Goal: Information Seeking & Learning: Learn about a topic

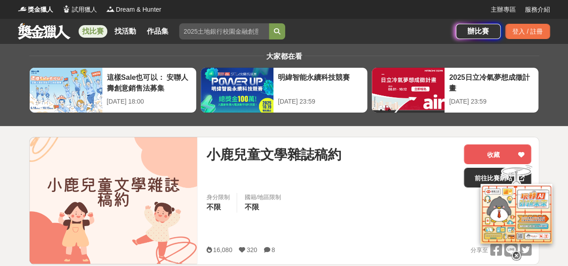
click at [85, 30] on link "找比賽" at bounding box center [93, 31] width 29 height 13
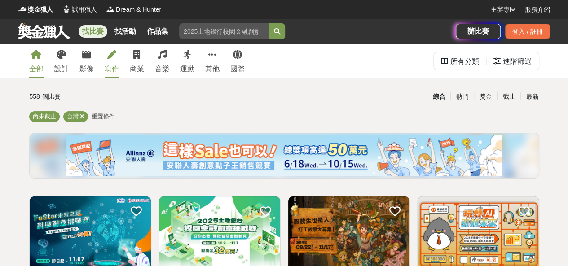
click at [111, 51] on icon at bounding box center [111, 54] width 9 height 9
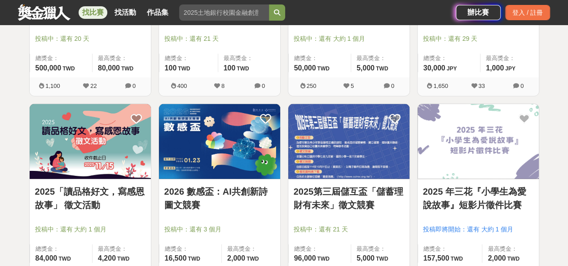
scroll to position [1123, 0]
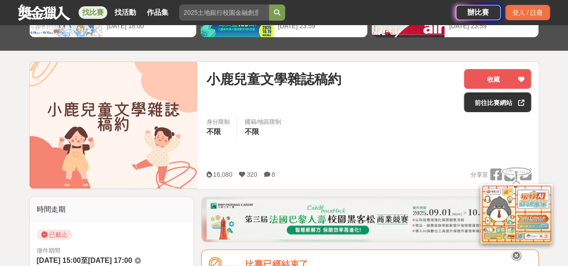
scroll to position [90, 0]
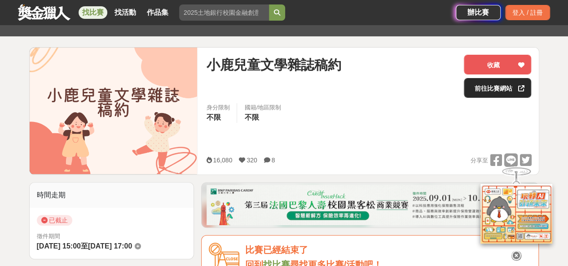
click at [490, 85] on link "前往比賽網站" at bounding box center [497, 88] width 67 height 20
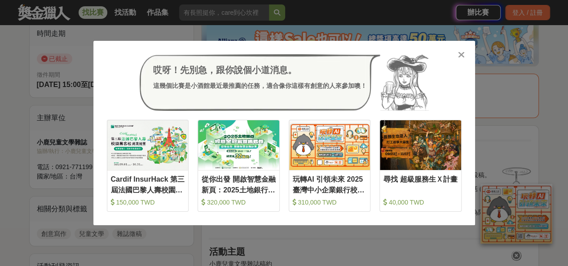
scroll to position [359, 0]
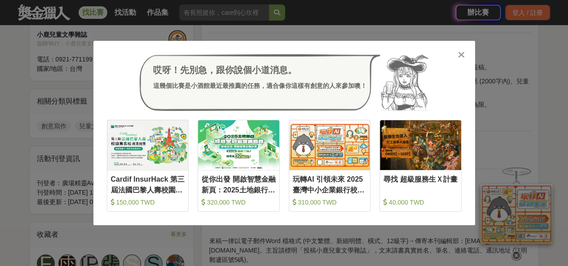
click at [458, 57] on icon at bounding box center [461, 54] width 7 height 9
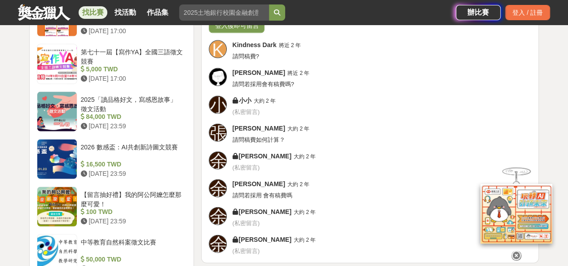
scroll to position [1033, 0]
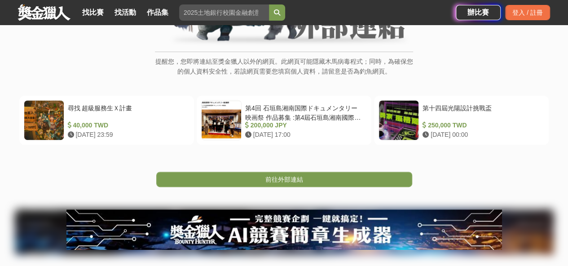
scroll to position [180, 0]
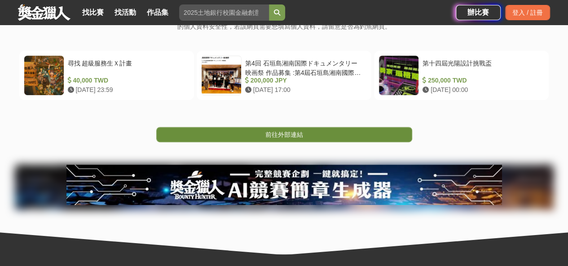
click at [328, 132] on link "前往外部連結" at bounding box center [284, 134] width 256 height 15
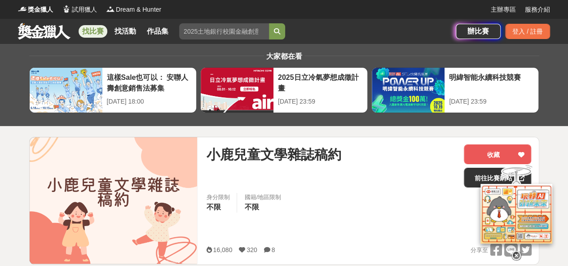
drag, startPoint x: 72, startPoint y: 0, endPoint x: 473, endPoint y: 174, distance: 437.1
click at [473, 174] on div at bounding box center [517, 212] width 90 height 97
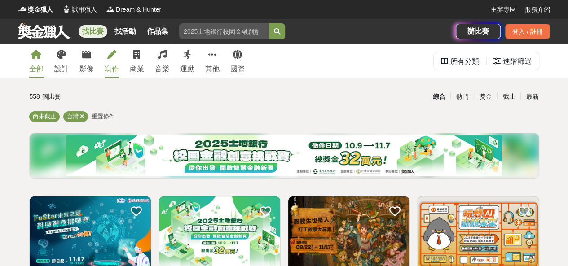
click at [108, 57] on icon at bounding box center [111, 54] width 9 height 9
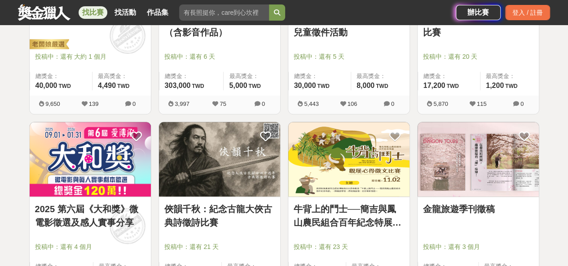
scroll to position [269, 0]
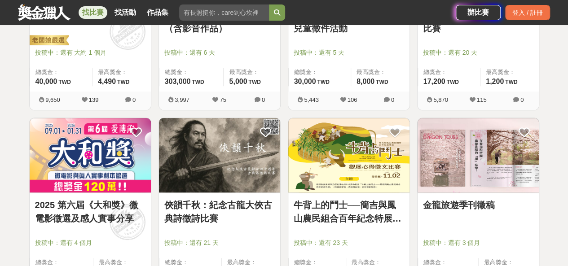
click at [351, 169] on img at bounding box center [348, 155] width 121 height 75
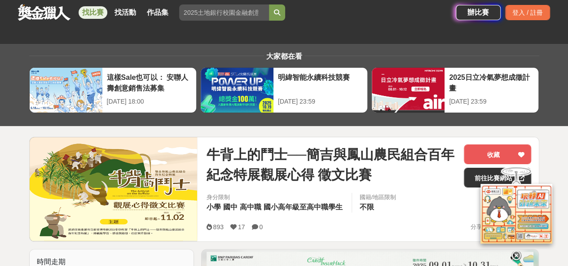
click at [72, 155] on img at bounding box center [114, 189] width 168 height 104
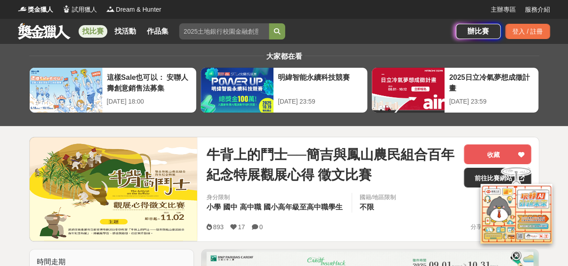
scroll to position [45, 0]
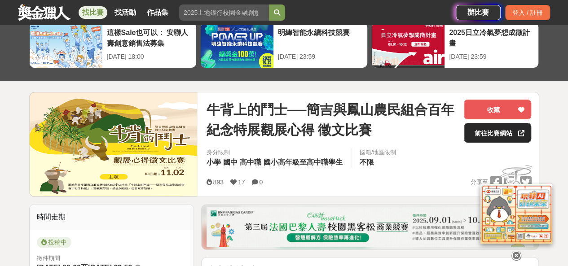
click at [489, 133] on link "前往比賽網站" at bounding box center [497, 133] width 67 height 20
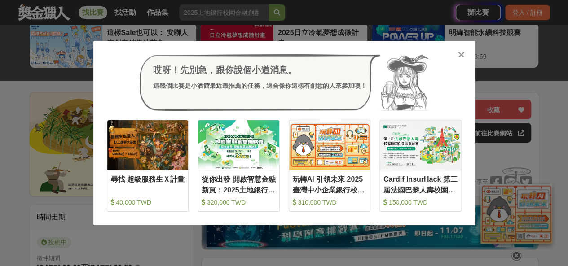
click at [463, 57] on icon at bounding box center [461, 54] width 7 height 9
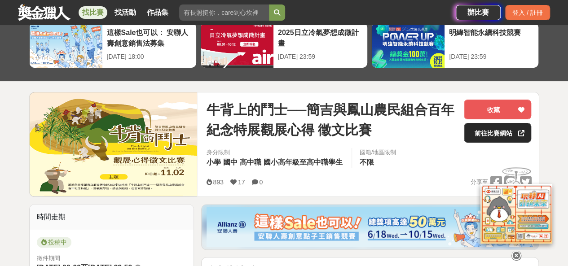
click at [510, 129] on link "前往比賽網站" at bounding box center [497, 133] width 67 height 20
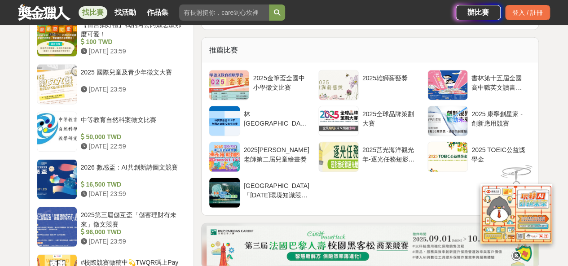
scroll to position [1078, 0]
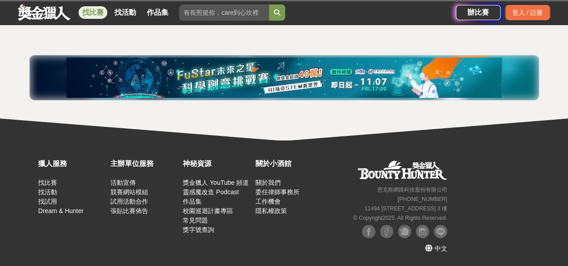
scroll to position [202, 0]
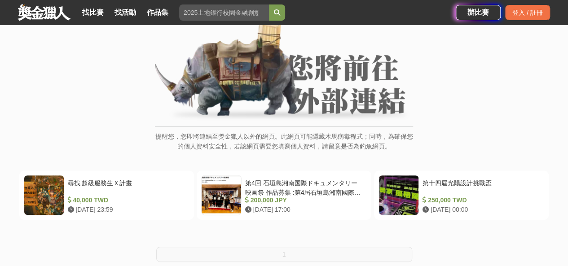
scroll to position [90, 0]
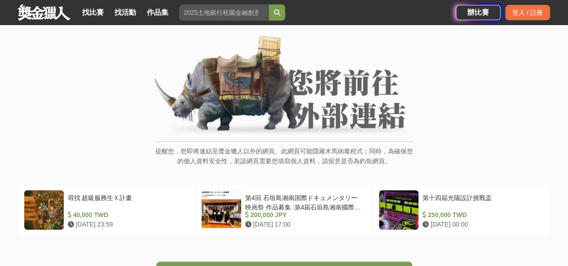
click at [241, 61] on img at bounding box center [284, 85] width 258 height 101
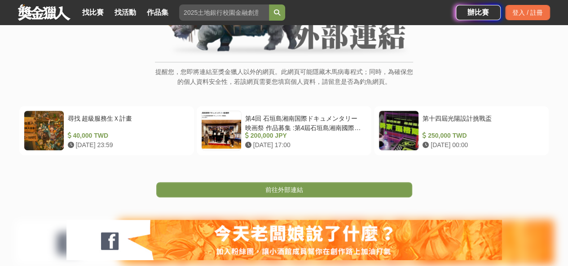
scroll to position [180, 0]
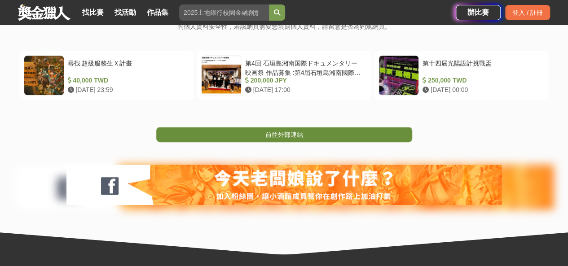
click at [283, 134] on span "前往外部連結" at bounding box center [284, 134] width 38 height 7
